Goal: Check status: Check status

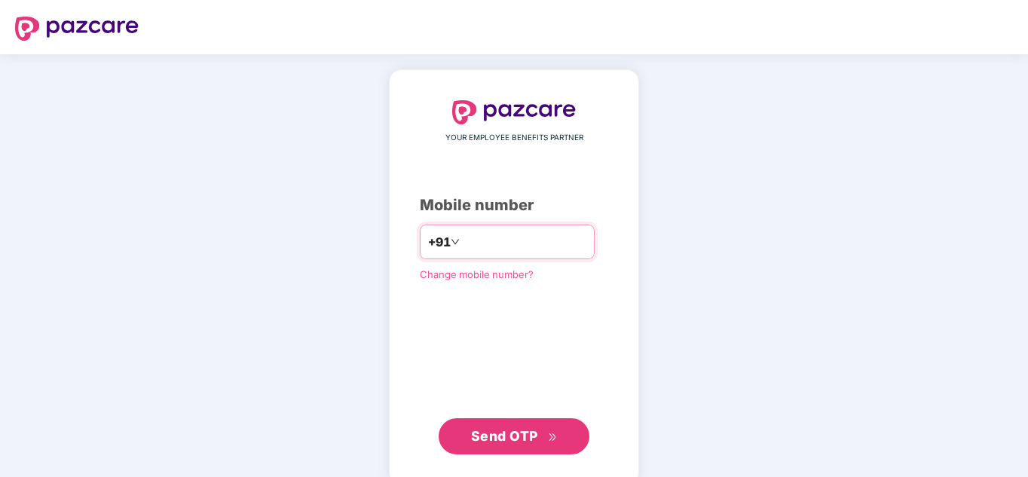
click at [487, 252] on input "number" at bounding box center [525, 242] width 124 height 24
type input "**********"
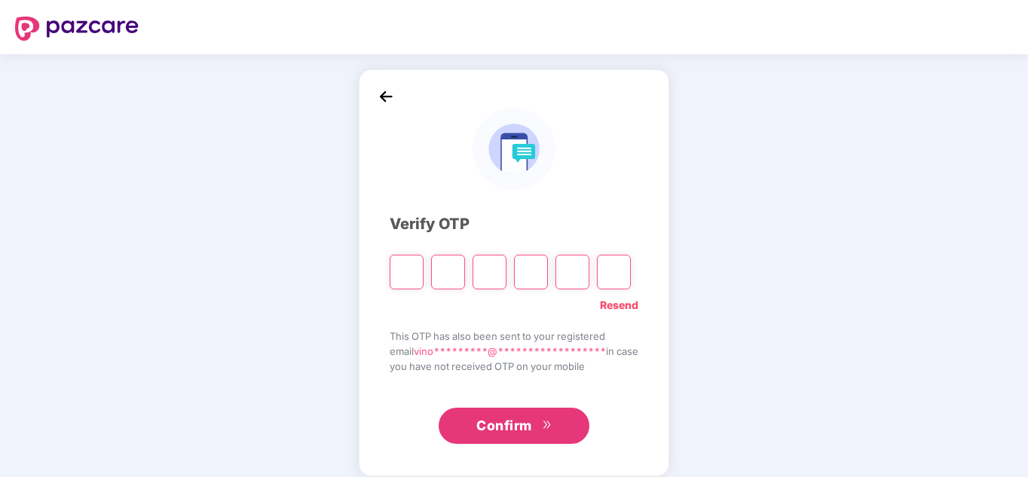
type input "*"
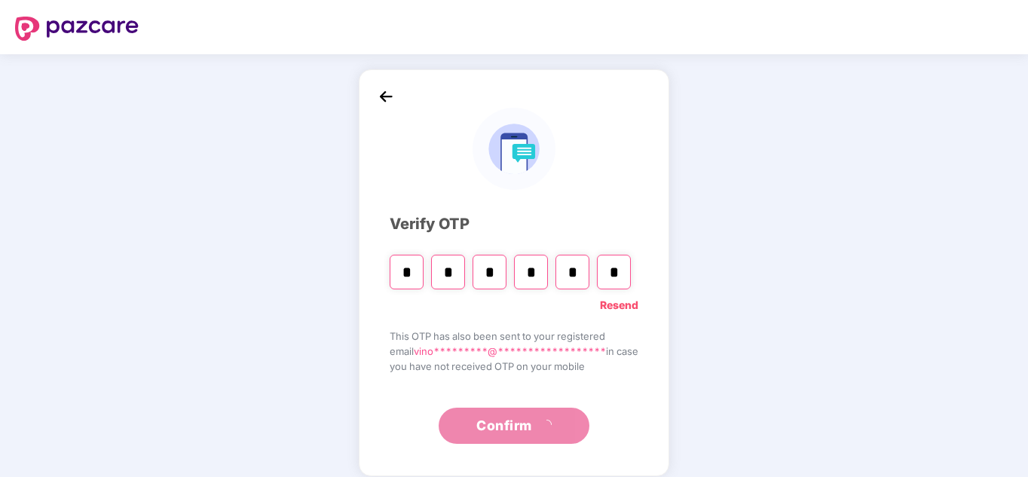
type input "*"
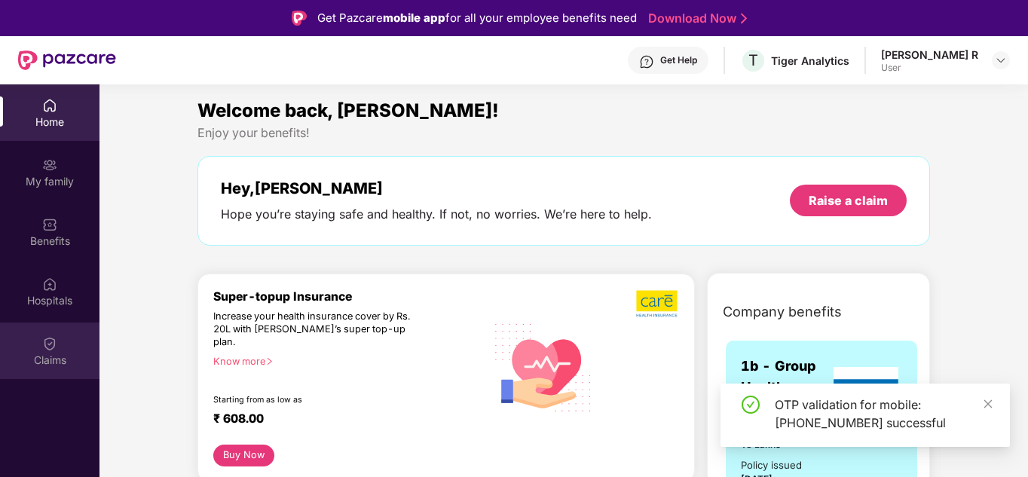
click at [55, 363] on div "Claims" at bounding box center [49, 360] width 99 height 15
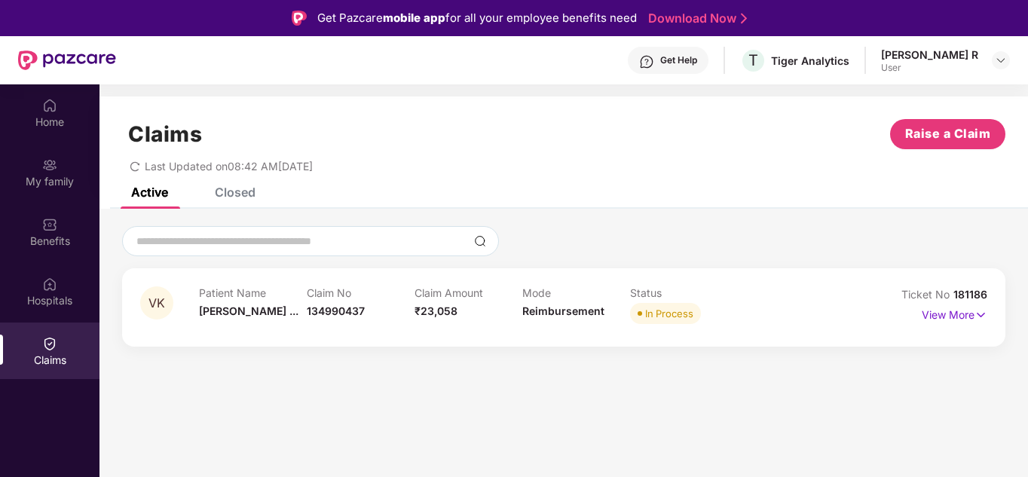
click at [305, 323] on div "Patient Name [PERSON_NAME] ..." at bounding box center [253, 306] width 108 height 41
click at [242, 190] on div "Closed" at bounding box center [235, 192] width 41 height 15
click at [166, 194] on div "Active" at bounding box center [149, 192] width 37 height 15
drag, startPoint x: 372, startPoint y: 314, endPoint x: 309, endPoint y: 314, distance: 62.6
click at [309, 314] on div "Claim No 134990437" at bounding box center [361, 306] width 108 height 41
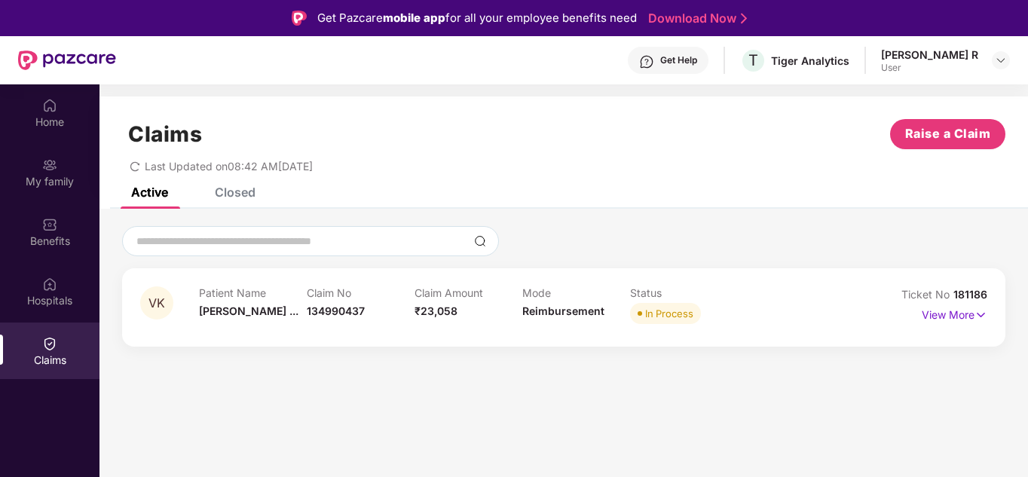
click at [500, 329] on div at bounding box center [563, 328] width 847 height 1
drag, startPoint x: 372, startPoint y: 314, endPoint x: 308, endPoint y: 315, distance: 64.1
click at [308, 315] on div "Claim No 134990437" at bounding box center [361, 306] width 108 height 41
click at [966, 314] on p "View More" at bounding box center [955, 313] width 66 height 20
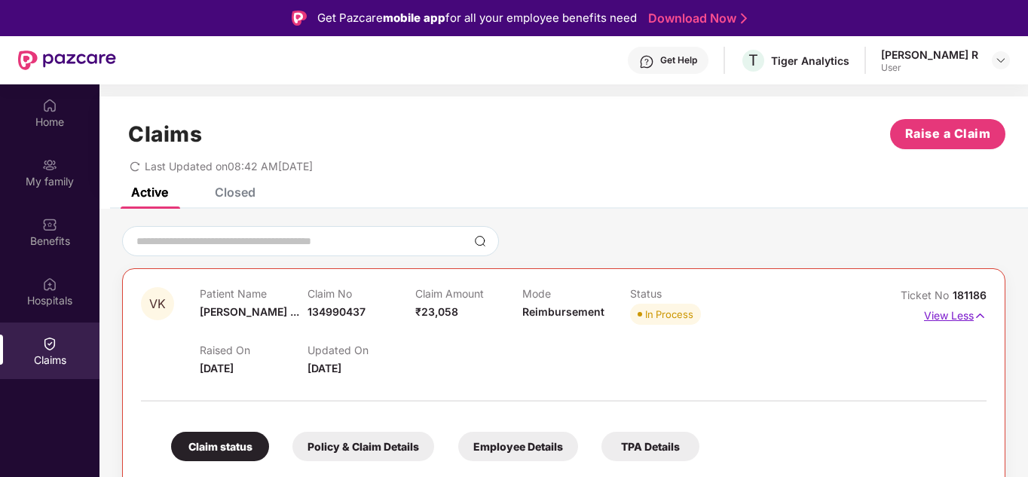
click at [966, 316] on p "View Less" at bounding box center [955, 314] width 63 height 20
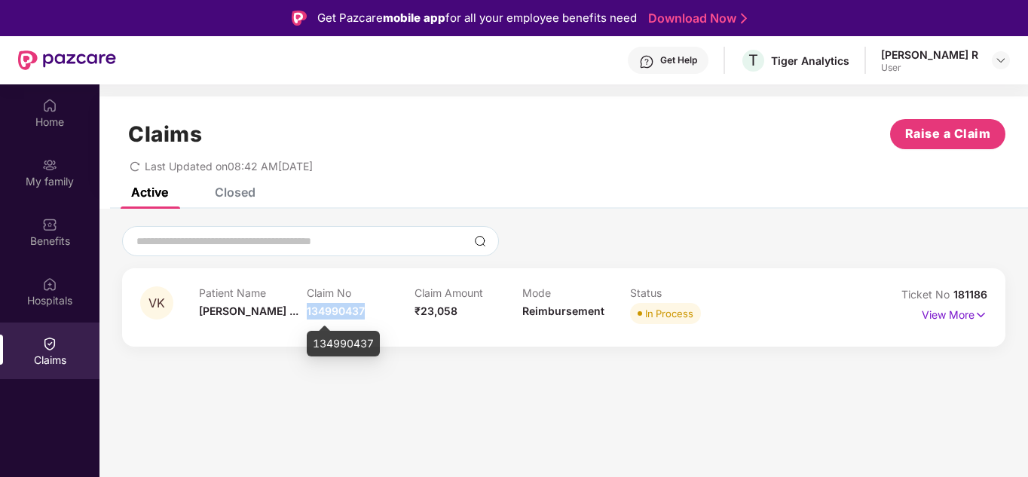
drag, startPoint x: 366, startPoint y: 311, endPoint x: 307, endPoint y: 314, distance: 58.1
click at [307, 314] on div "Claim No 134990437" at bounding box center [361, 306] width 108 height 41
copy span "134990437"
